Goal: Information Seeking & Learning: Learn about a topic

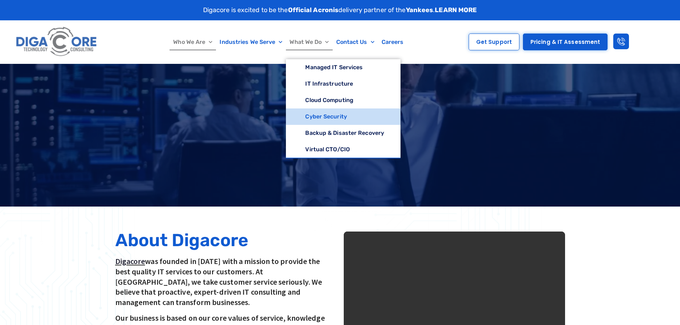
click at [325, 117] on link "Cyber Security" at bounding box center [343, 116] width 115 height 16
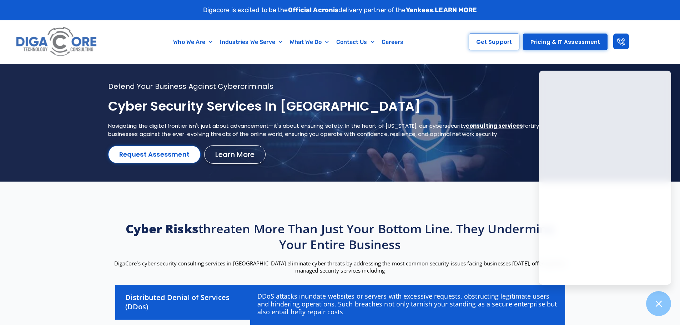
click at [88, 220] on section "Cyber risks threaten more than just your bottom line. They undermine your entir…" at bounding box center [340, 311] width 680 height 258
click at [57, 238] on section "Cyber risks threaten more than just your bottom line. They undermine your entir…" at bounding box center [340, 311] width 680 height 258
